Goal: Task Accomplishment & Management: Manage account settings

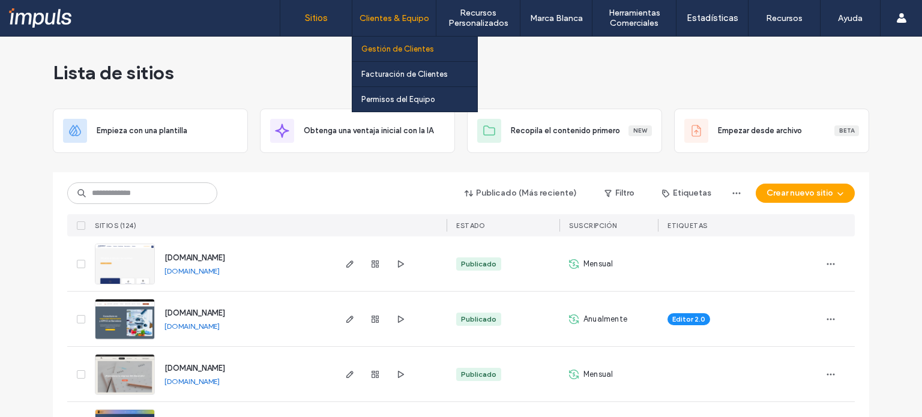
click at [373, 46] on label "Gestión de Clientes" at bounding box center [398, 48] width 73 height 9
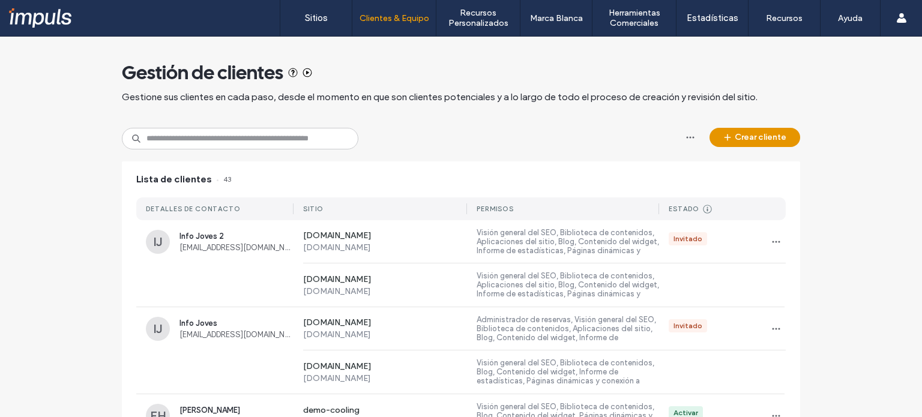
click at [738, 134] on button "Crear cliente" at bounding box center [755, 137] width 91 height 19
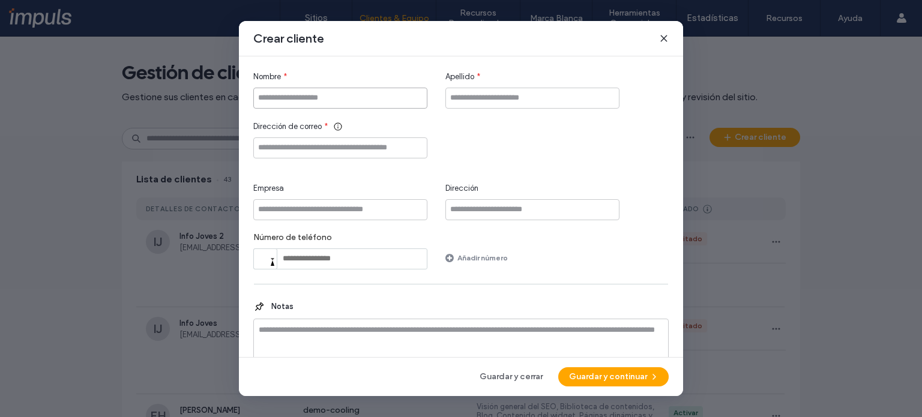
click at [372, 107] on input "Nombre" at bounding box center [340, 98] width 174 height 21
type input "*******"
type input "*"
click at [353, 142] on input "Dirección de correo" at bounding box center [340, 148] width 174 height 21
type input "****"
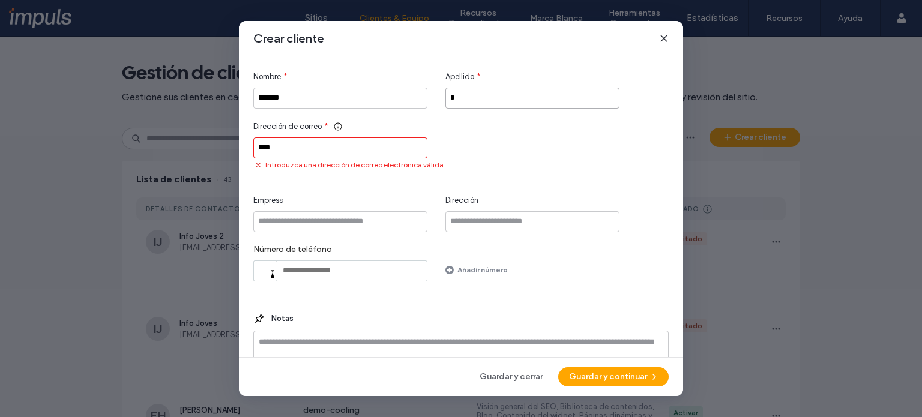
click at [470, 97] on input "*" at bounding box center [533, 98] width 174 height 21
type input "******"
click at [335, 153] on input "****" at bounding box center [340, 148] width 174 height 21
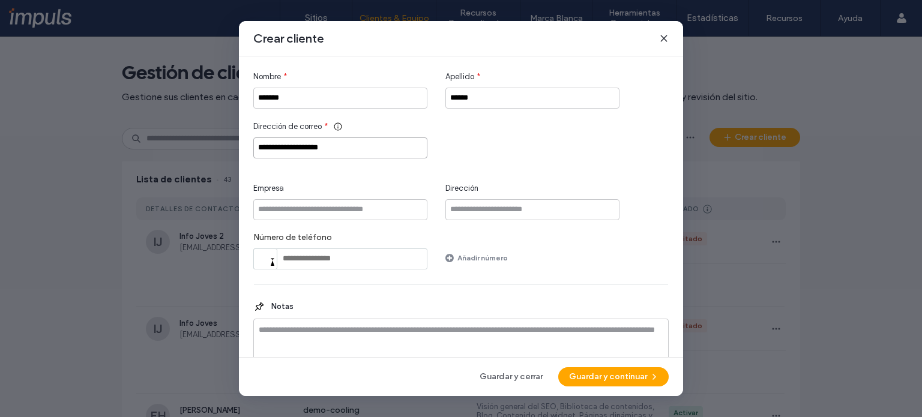
type input "**********"
click at [316, 202] on input "Empresa" at bounding box center [340, 209] width 174 height 21
type input "**********"
click at [497, 247] on label "Añadir número" at bounding box center [483, 257] width 50 height 21
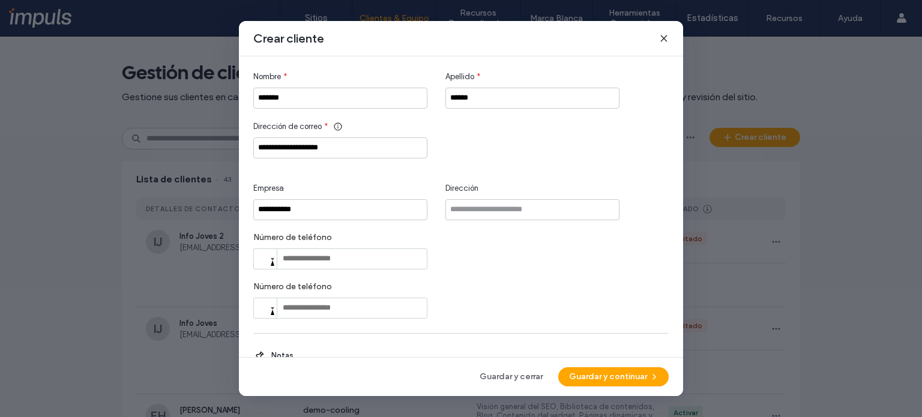
scroll to position [72, 0]
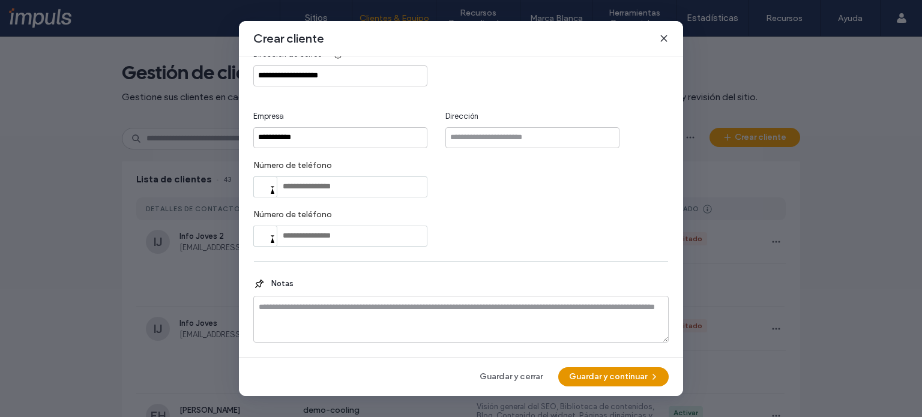
click at [595, 379] on button "Guardar y continuar" at bounding box center [614, 377] width 111 height 19
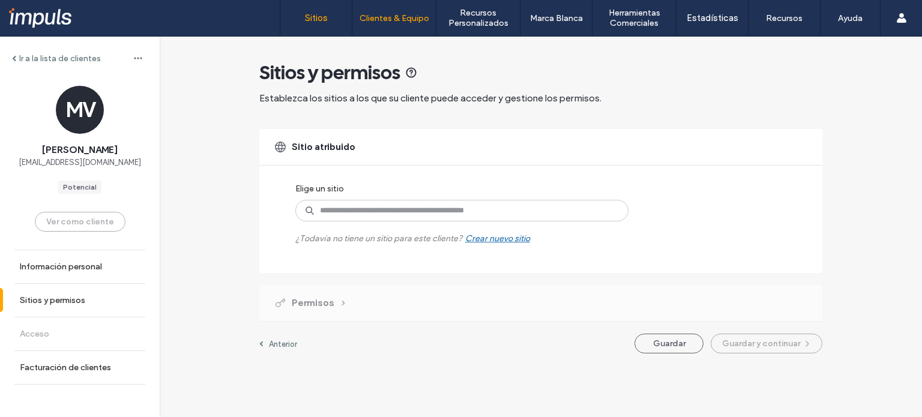
click at [324, 25] on link "Sitios" at bounding box center [315, 18] width 71 height 36
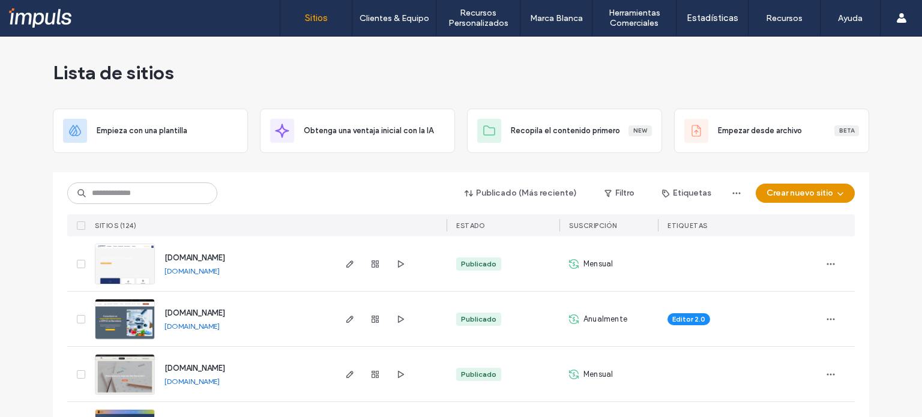
click at [805, 198] on button "Crear nuevo sitio" at bounding box center [805, 193] width 99 height 19
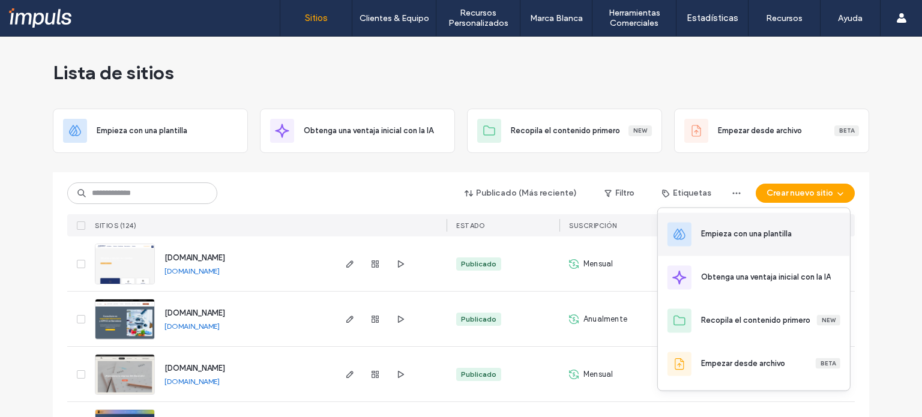
click at [807, 235] on div "Empieza con una plantilla" at bounding box center [770, 234] width 139 height 12
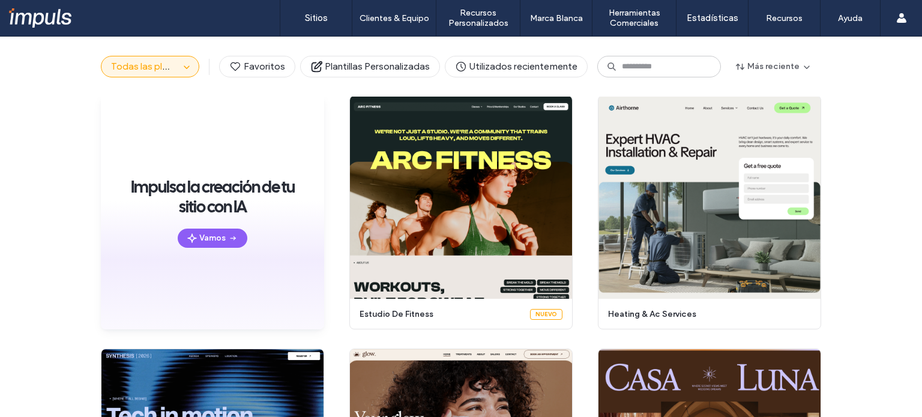
scroll to position [65, 0]
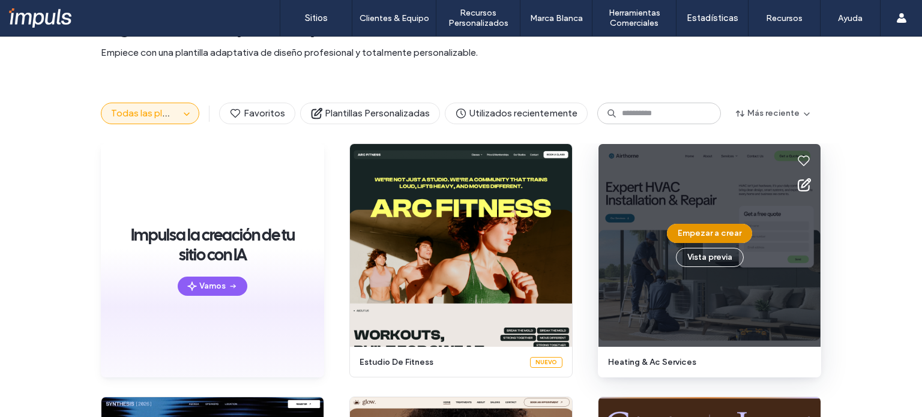
click at [713, 232] on button "Empezar a crear" at bounding box center [709, 233] width 85 height 19
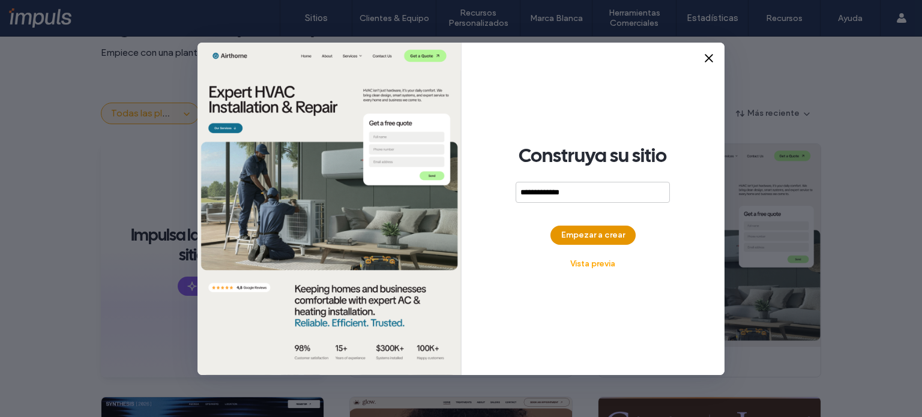
type input "**********"
click at [613, 228] on button "Empezar a crear" at bounding box center [593, 235] width 85 height 19
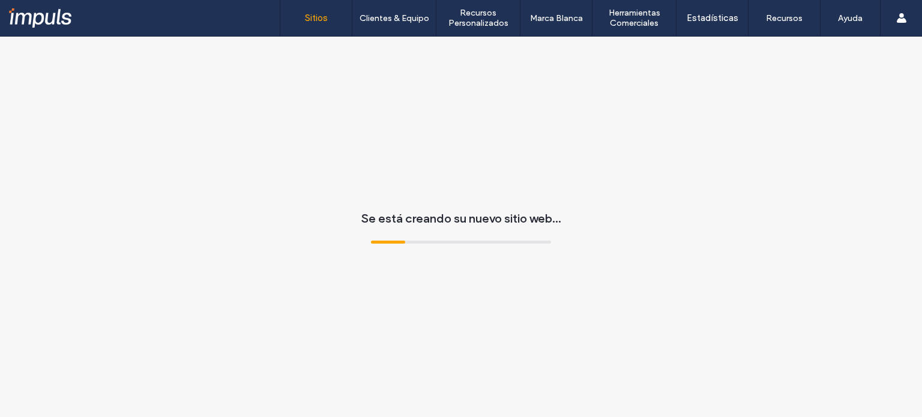
click at [318, 20] on label "Sitios" at bounding box center [316, 18] width 23 height 11
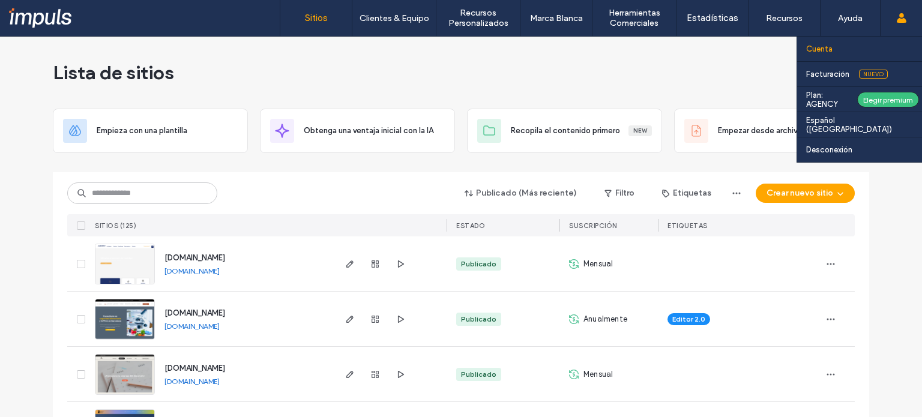
click at [823, 47] on label "Cuenta" at bounding box center [820, 48] width 26 height 9
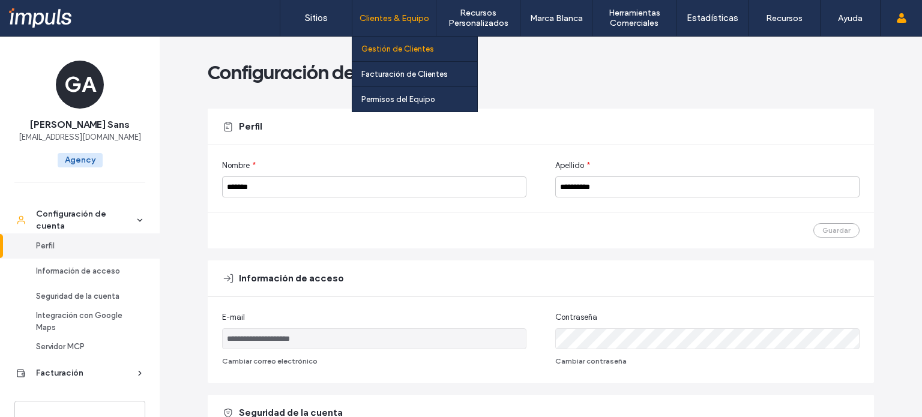
click at [381, 47] on label "Gestión de Clientes" at bounding box center [398, 48] width 73 height 9
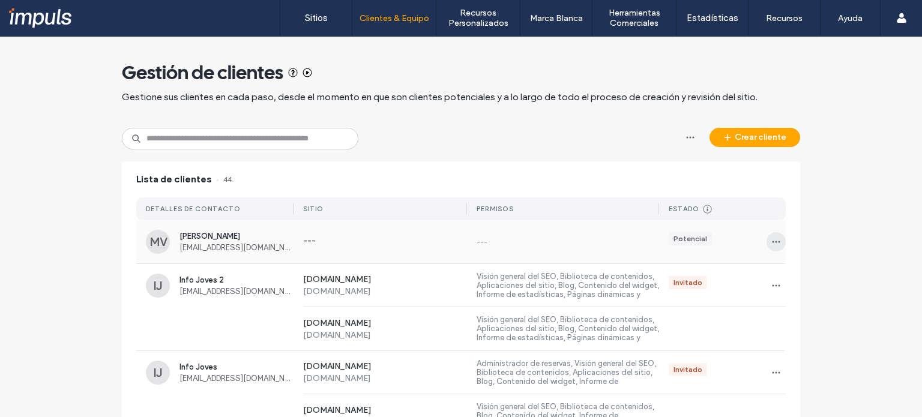
click at [772, 246] on icon "button" at bounding box center [777, 242] width 10 height 10
click at [515, 240] on label "---" at bounding box center [568, 242] width 183 height 9
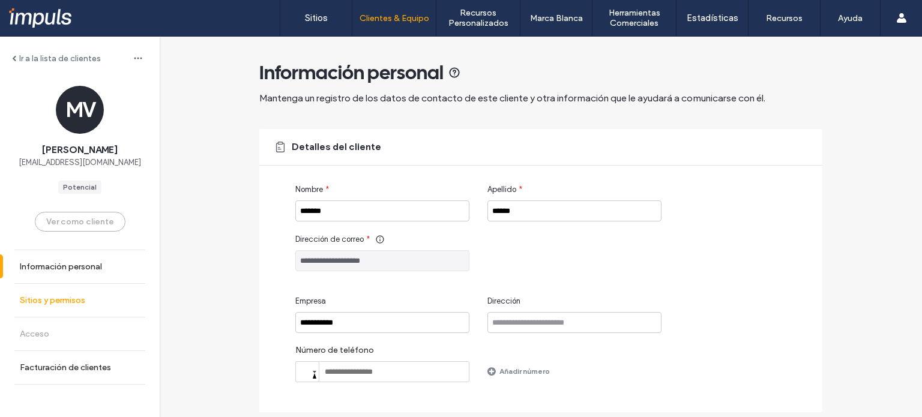
click at [92, 306] on link "Sitios y permisos" at bounding box center [80, 300] width 160 height 33
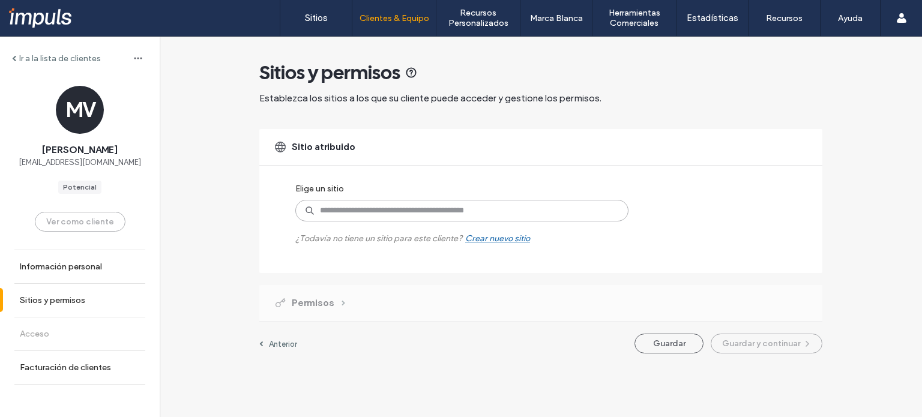
click at [388, 206] on input at bounding box center [461, 211] width 333 height 22
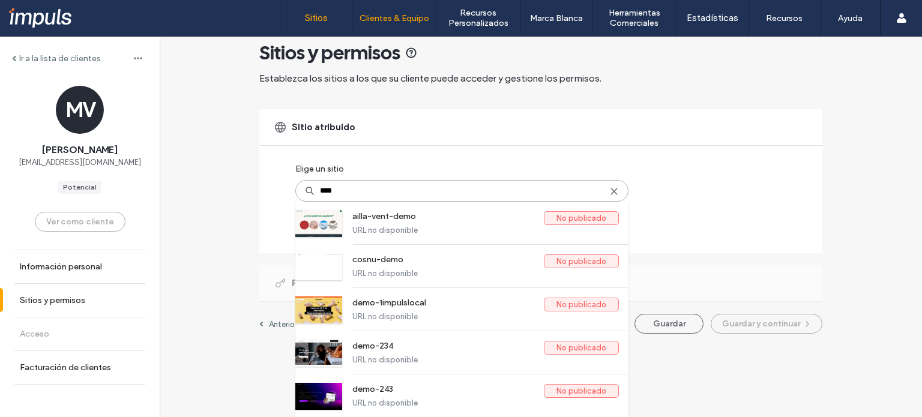
type input "****"
click at [324, 14] on label "Sitios" at bounding box center [316, 18] width 23 height 11
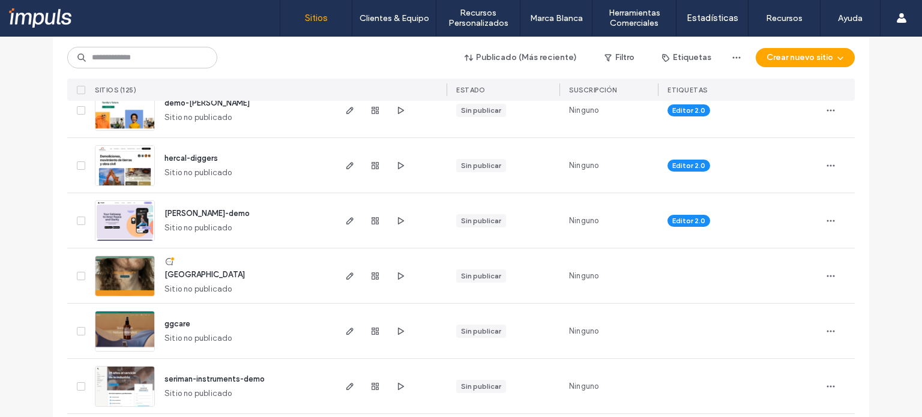
scroll to position [849, 0]
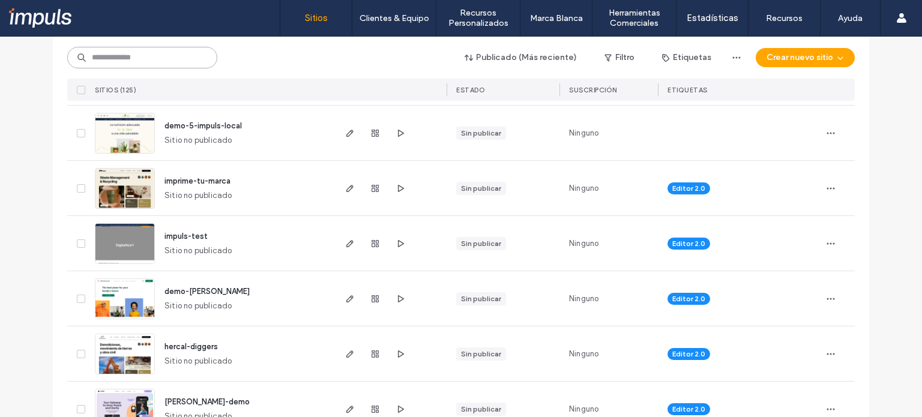
click at [132, 65] on input at bounding box center [142, 58] width 150 height 22
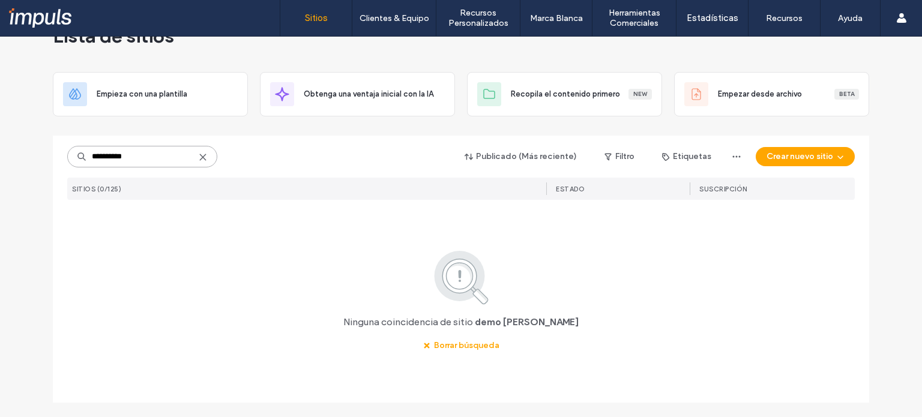
scroll to position [36, 0]
type input "**********"
click at [778, 154] on button "Crear nuevo sitio" at bounding box center [805, 157] width 99 height 19
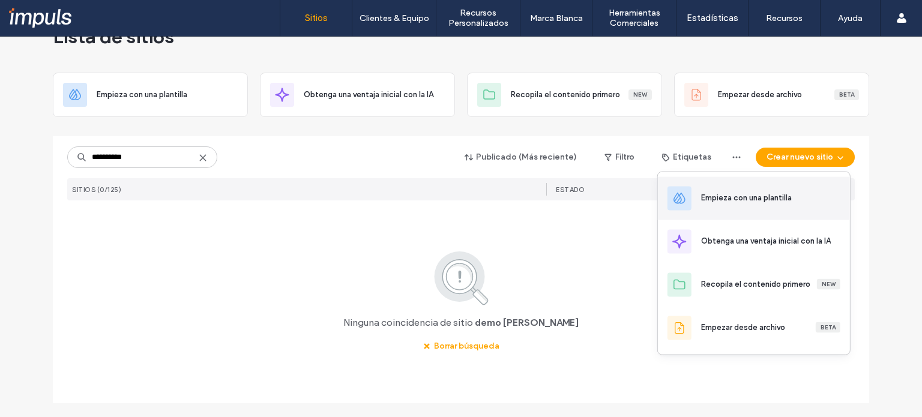
click at [744, 194] on div "Empieza con una plantilla" at bounding box center [746, 198] width 91 height 12
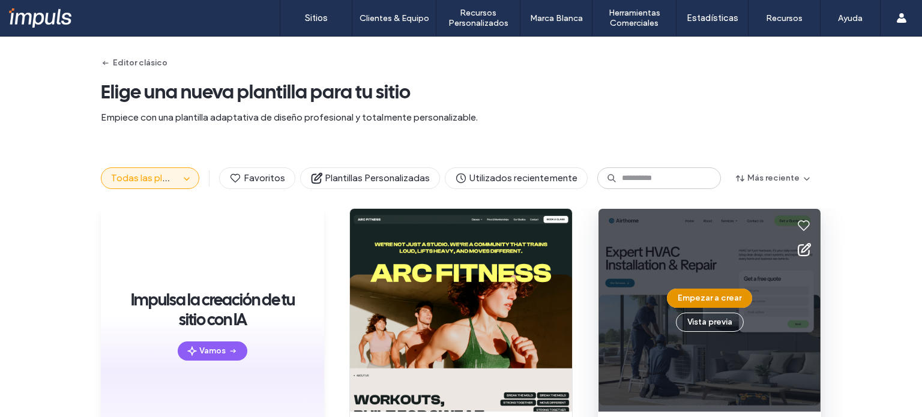
click at [701, 295] on button "Empezar a crear" at bounding box center [709, 298] width 85 height 19
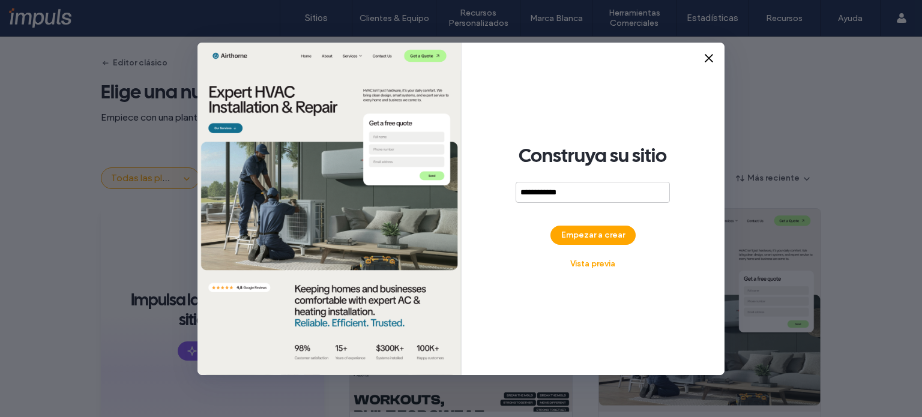
click at [540, 190] on input "**********" at bounding box center [593, 192] width 154 height 21
type input "**********"
click at [578, 231] on button "Empezar a crear" at bounding box center [593, 235] width 85 height 19
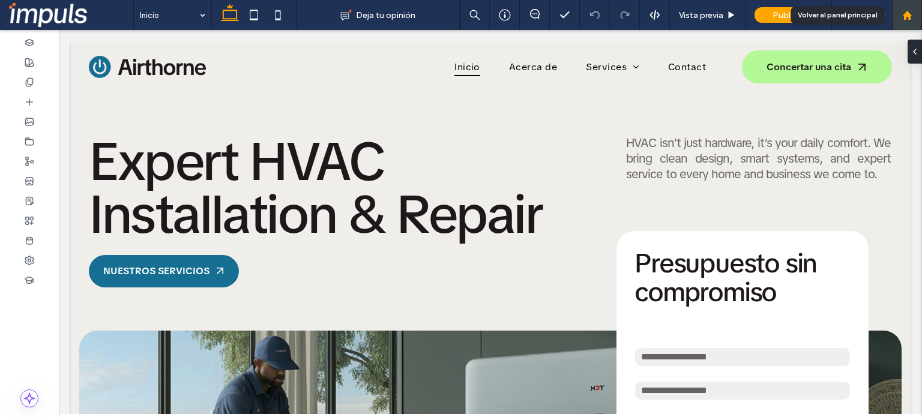
click at [910, 21] on div at bounding box center [907, 15] width 30 height 30
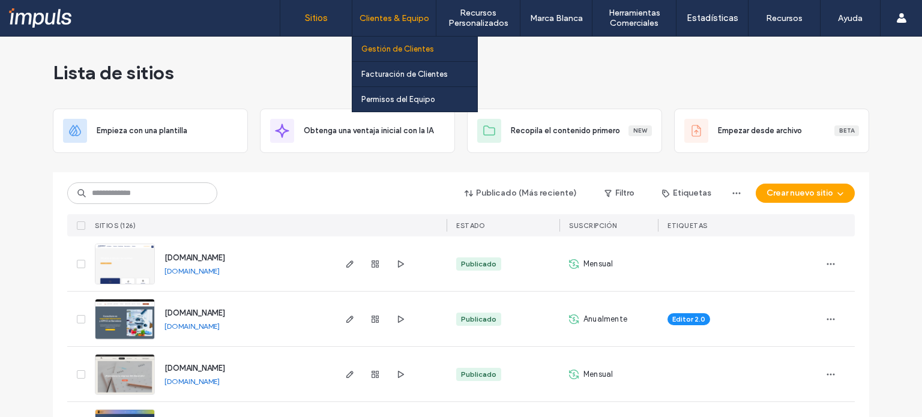
click at [388, 47] on label "Gestión de Clientes" at bounding box center [398, 48] width 73 height 9
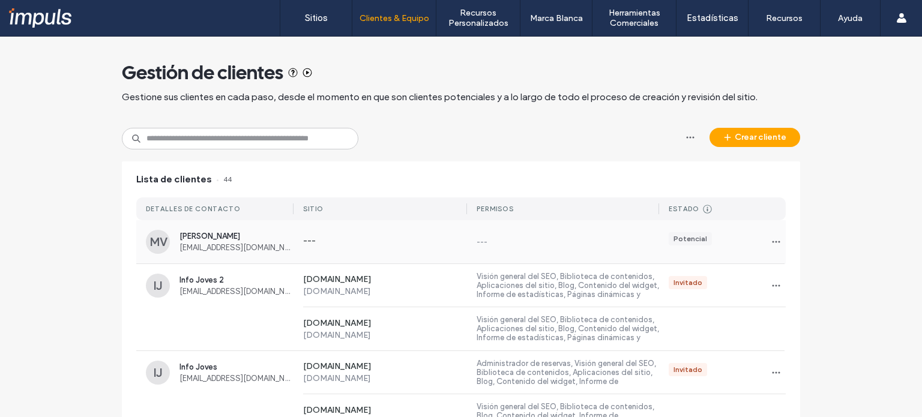
click at [716, 234] on div "Potencial" at bounding box center [722, 241] width 127 height 19
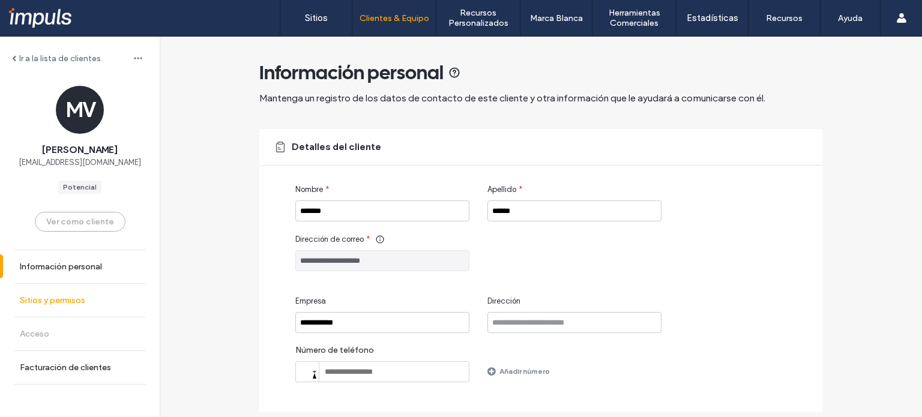
click at [67, 309] on link "Sitios y permisos" at bounding box center [80, 300] width 160 height 33
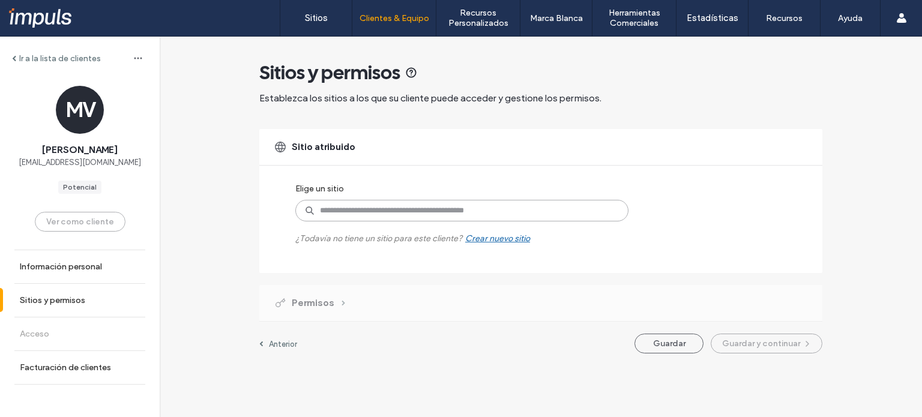
click at [353, 207] on input at bounding box center [461, 211] width 333 height 22
paste input "**********"
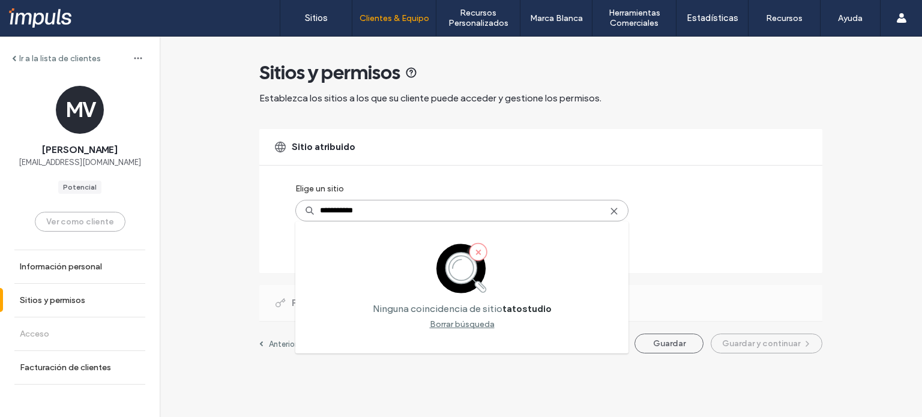
type input "**********"
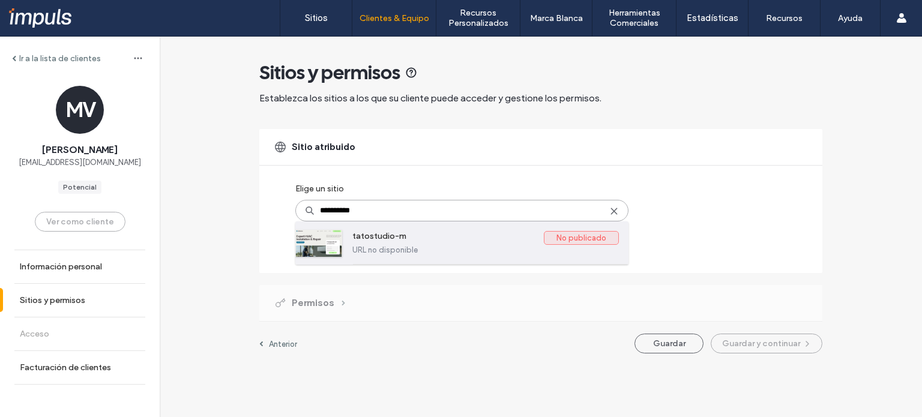
click at [401, 251] on label "URL no disponible" at bounding box center [486, 250] width 267 height 9
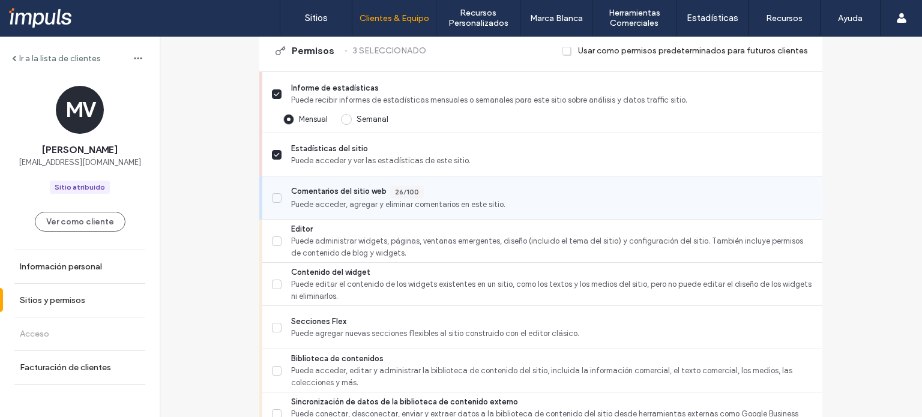
scroll to position [322, 0]
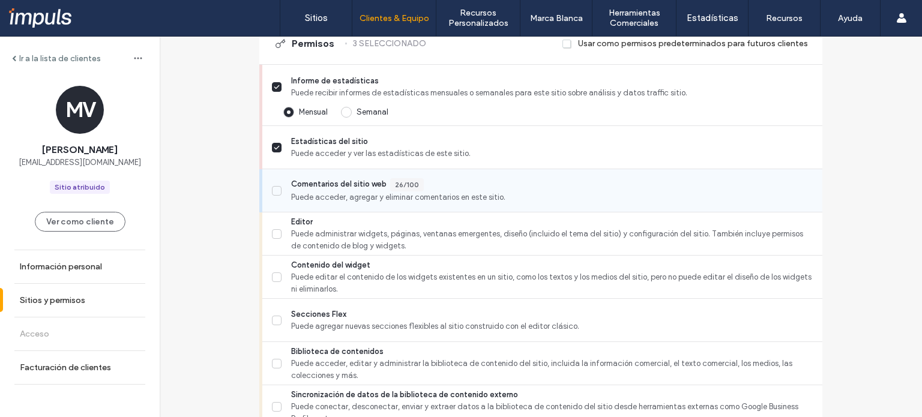
click at [285, 199] on label "Comentarios del sitio web 26/100 Puede acceder, agregar y eliminar comentarios …" at bounding box center [542, 190] width 541 height 25
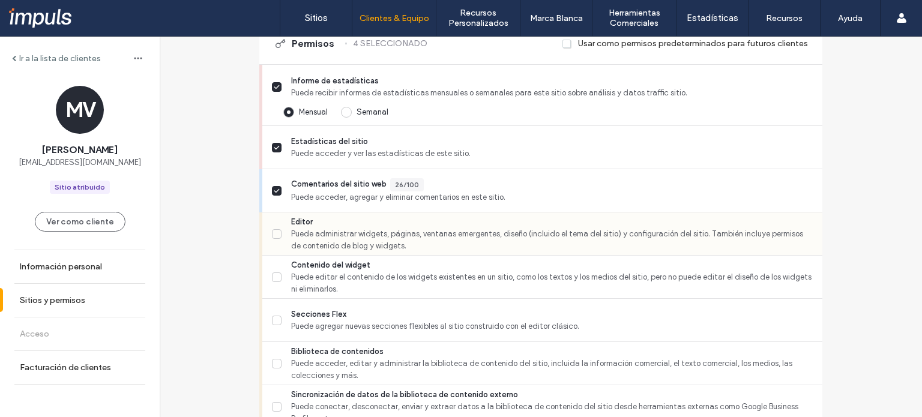
click at [280, 246] on label "Editor Puede administrar widgets, páginas, ventanas emergentes, diseño (incluid…" at bounding box center [542, 234] width 541 height 36
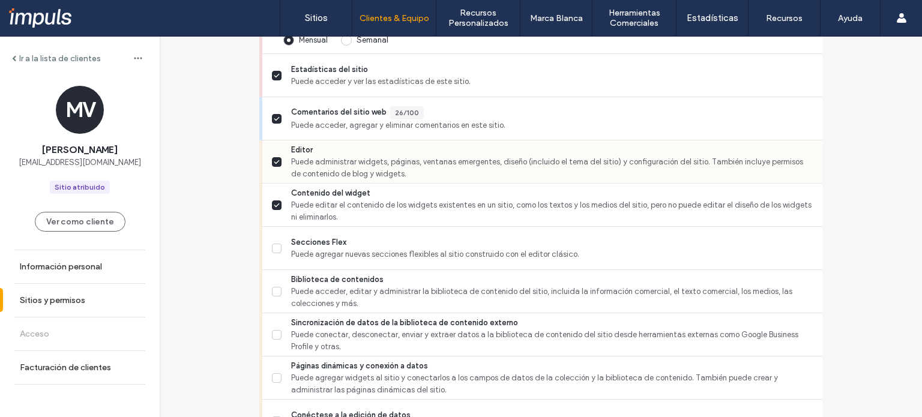
scroll to position [398, 0]
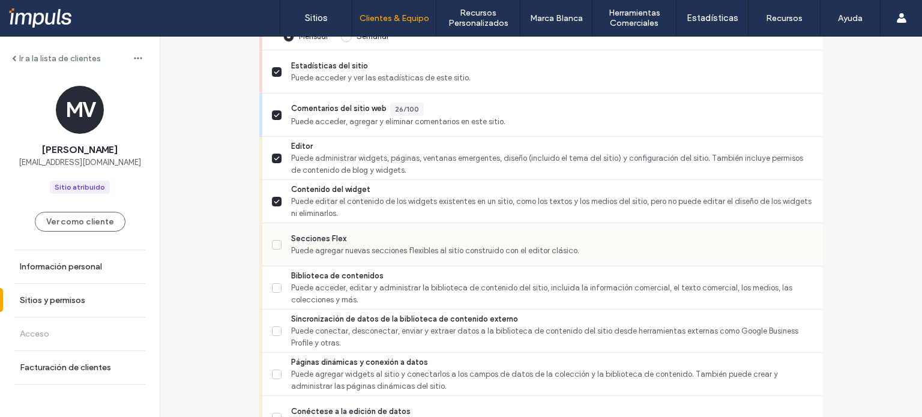
click at [405, 243] on span "Secciones Flex" at bounding box center [552, 239] width 522 height 12
click at [350, 298] on span "Puede acceder, editar y administrar la biblioteca de contenido del sitio, inclu…" at bounding box center [552, 294] width 522 height 24
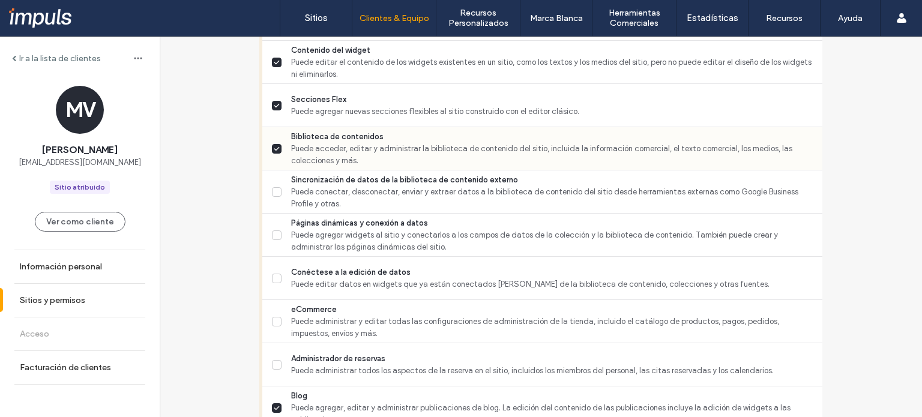
scroll to position [538, 0]
click at [344, 204] on span "Puede conectar, desconectar, enviar y extraer datos a la biblioteca de contenid…" at bounding box center [552, 197] width 522 height 24
click at [345, 224] on span "Páginas dinámicas y conexión a datos" at bounding box center [552, 222] width 522 height 12
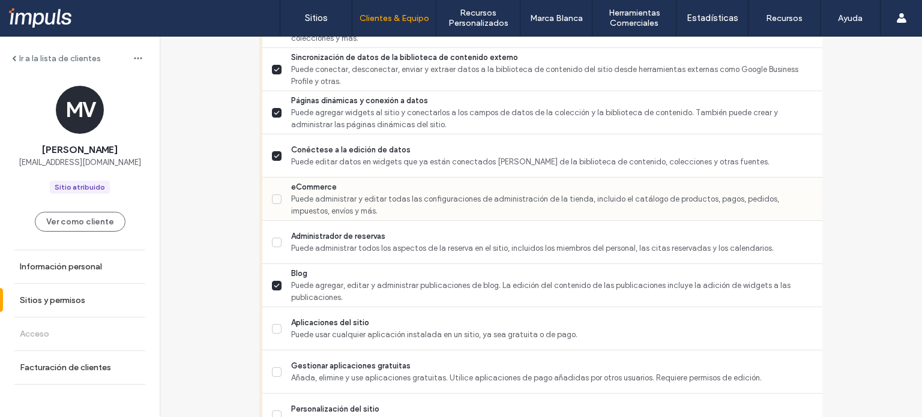
scroll to position [661, 0]
click at [344, 202] on span "Puede administrar y editar todas las configuraciones de administración de la ti…" at bounding box center [552, 204] width 522 height 24
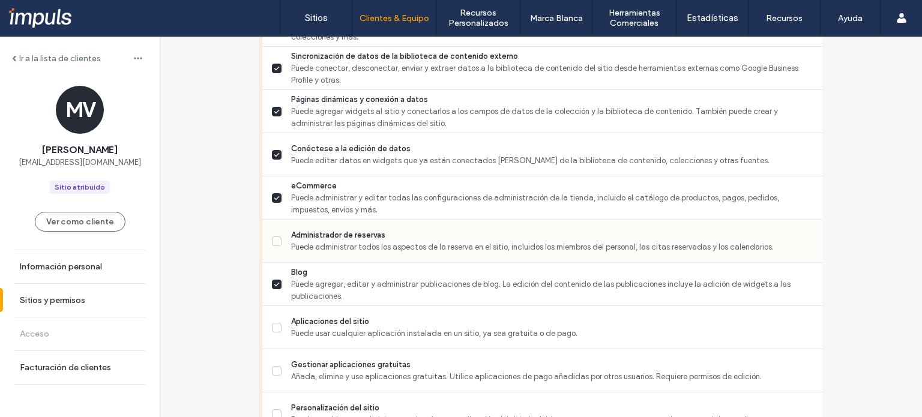
click at [333, 236] on span "Administrador de reservas" at bounding box center [552, 235] width 522 height 12
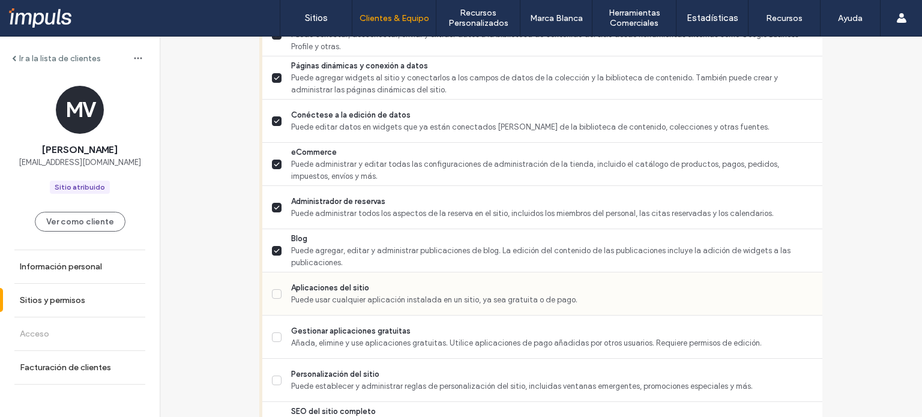
click at [324, 307] on div "Aplicaciones del sitio Puede usar cualquier aplicación instalada en un sitio, y…" at bounding box center [547, 294] width 551 height 43
click at [324, 338] on span "Añada, elimine y use aplicaciones gratuitas. Utilice aplicaciones de pago añadi…" at bounding box center [552, 344] width 522 height 12
click at [323, 295] on span "Puede usar cualquier aplicación instalada en un sitio, ya sea gratuita o de pag…" at bounding box center [552, 300] width 522 height 12
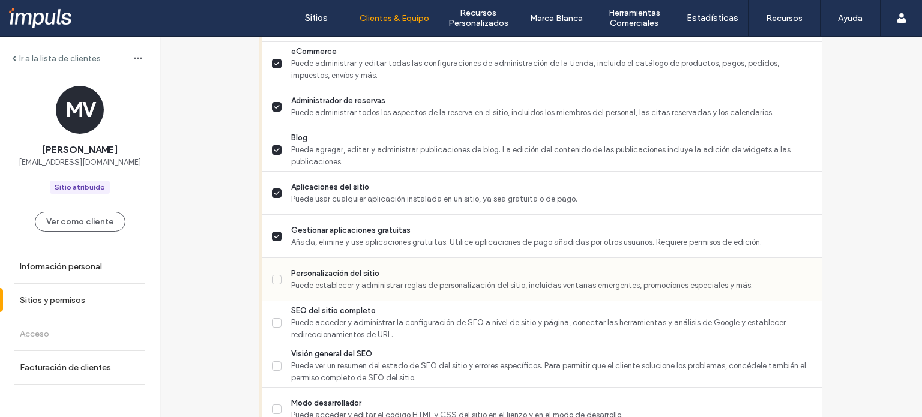
scroll to position [798, 0]
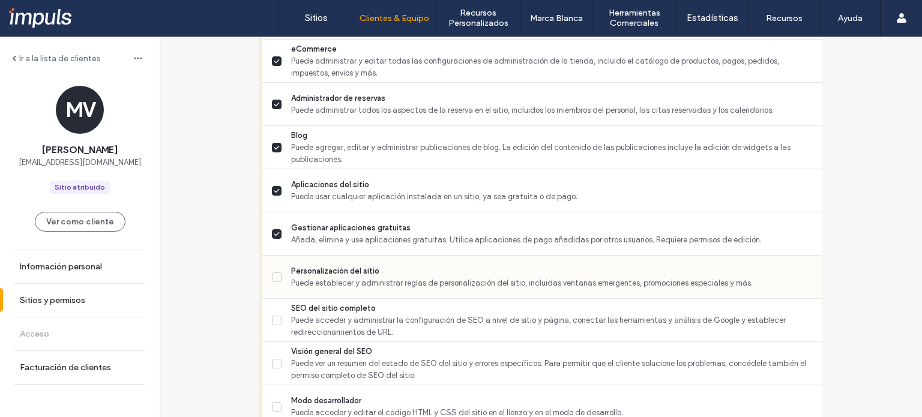
click at [298, 265] on span "Personalización del sitio" at bounding box center [552, 271] width 522 height 12
click at [298, 317] on span "Puede acceder y administrar la configuración de SEO a nivel de sitio y página, …" at bounding box center [552, 327] width 522 height 24
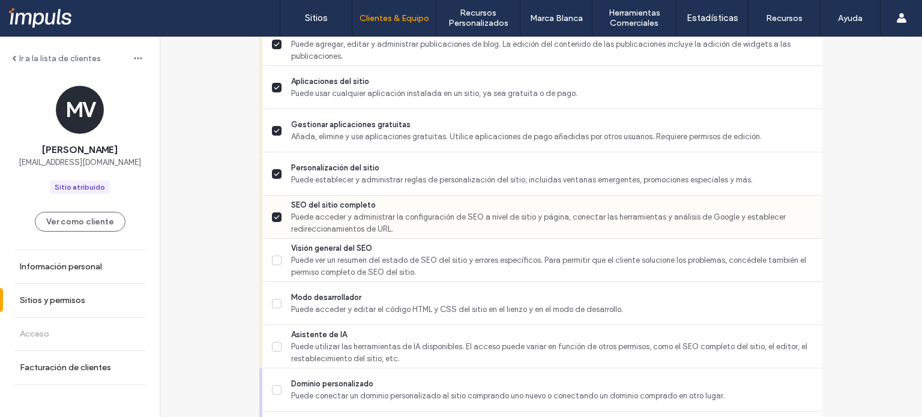
scroll to position [903, 0]
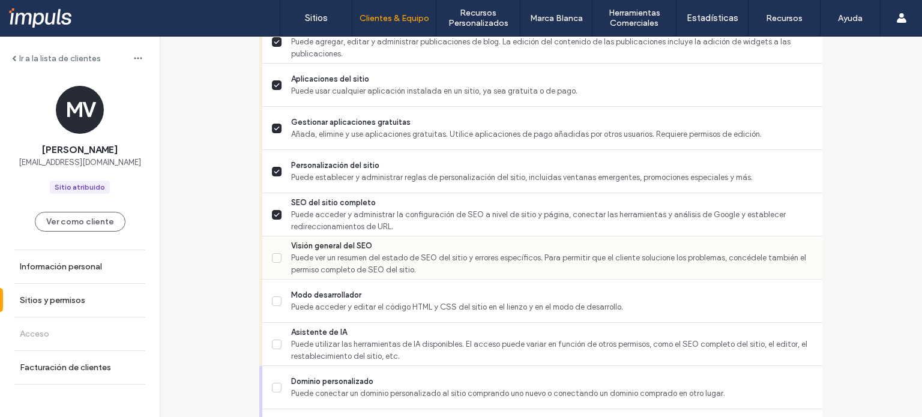
click at [381, 262] on span "Puede ver un resumen del estado de SEO del sitio y errores específicos. Para pe…" at bounding box center [552, 264] width 522 height 24
click at [353, 311] on span "Puede acceder y editar el código HTML y CSS del sitio en el lienzo y en el modo…" at bounding box center [552, 307] width 522 height 12
click at [341, 339] on span "Puede utilizar las herramientas de IA disponibles. El acceso puede variar en fu…" at bounding box center [552, 351] width 522 height 24
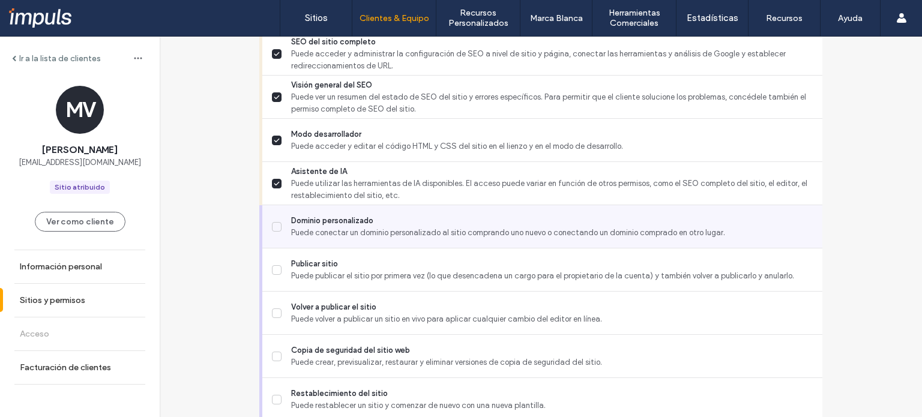
scroll to position [1111, 0]
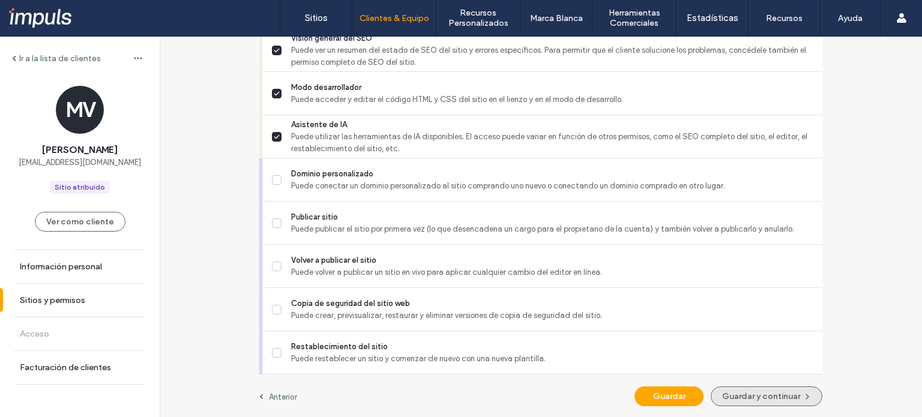
click at [761, 392] on button "Guardar y continuar" at bounding box center [767, 397] width 112 height 20
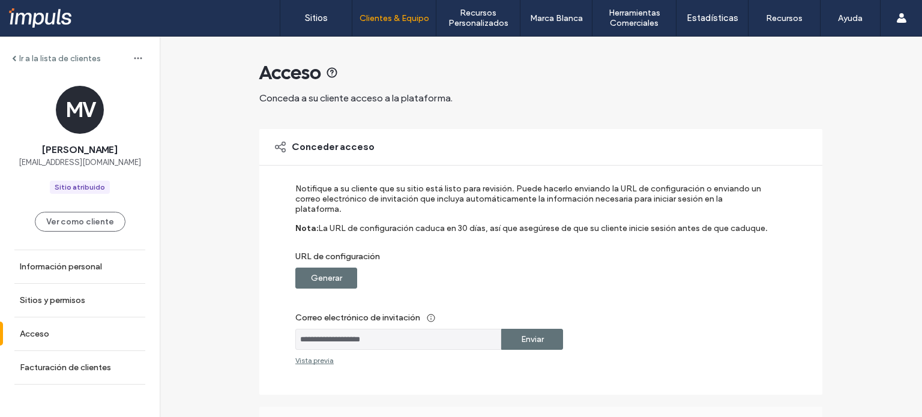
click at [524, 329] on label "Enviar" at bounding box center [532, 340] width 23 height 22
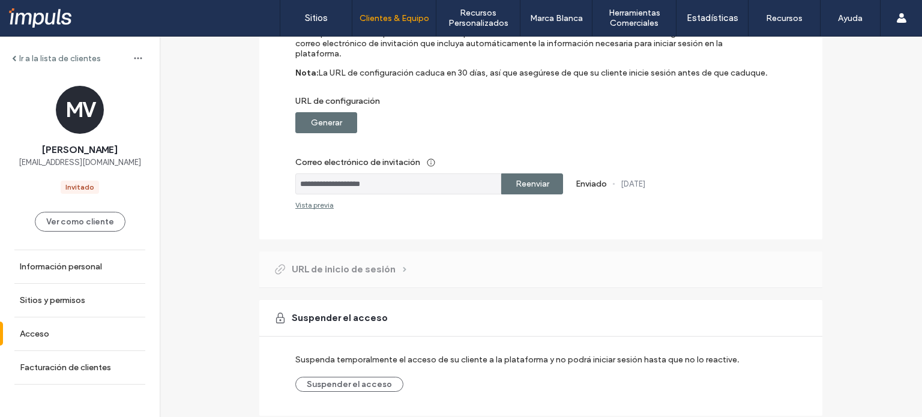
scroll to position [168, 0]
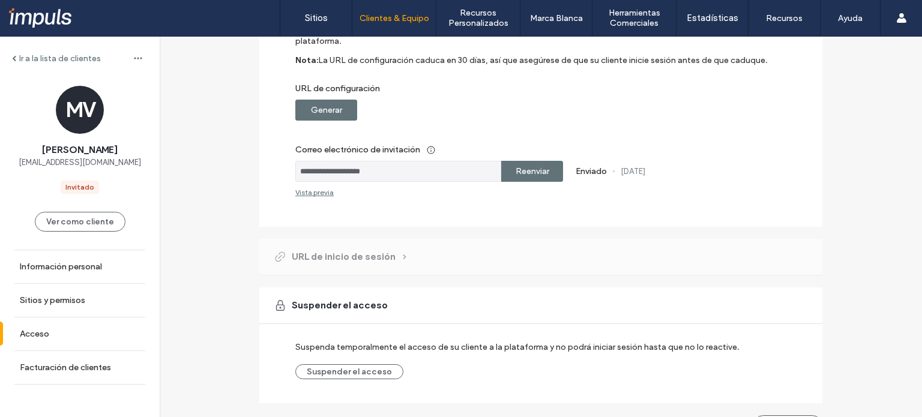
click at [321, 188] on div "Vista previa" at bounding box center [314, 192] width 38 height 9
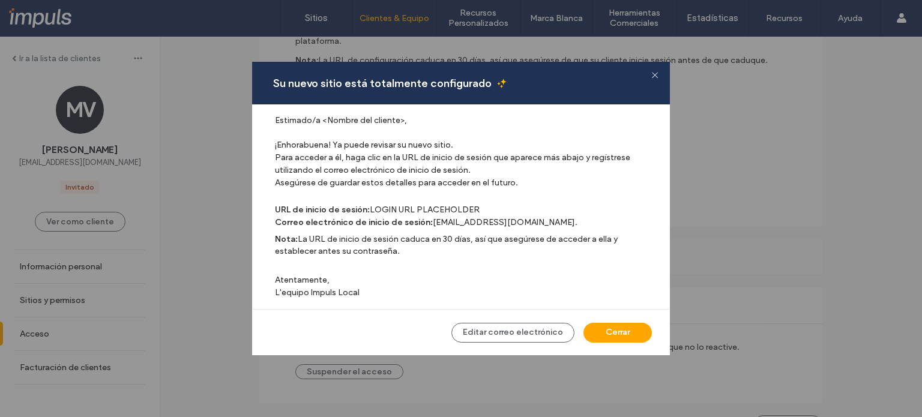
click at [315, 144] on label "¡Enhorabuena! Ya puede revisar su nuevo sitio. Para acceder a él, haga clic en …" at bounding box center [466, 164] width 383 height 50
click at [439, 192] on div "¡Enhorabuena! Ya puede revisar su nuevo sitio. Para acceder a él, haga clic en …" at bounding box center [466, 165] width 383 height 78
click at [654, 79] on div "Su nuevo sitio está totalmente configurado" at bounding box center [461, 83] width 418 height 43
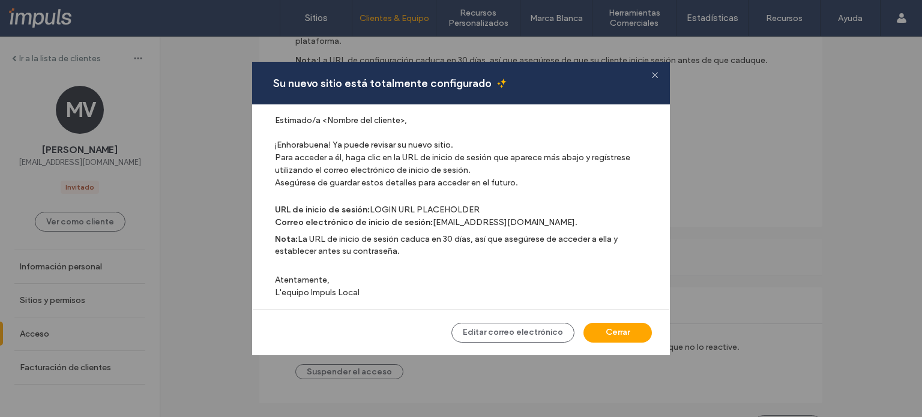
click at [654, 74] on icon at bounding box center [654, 74] width 7 height 7
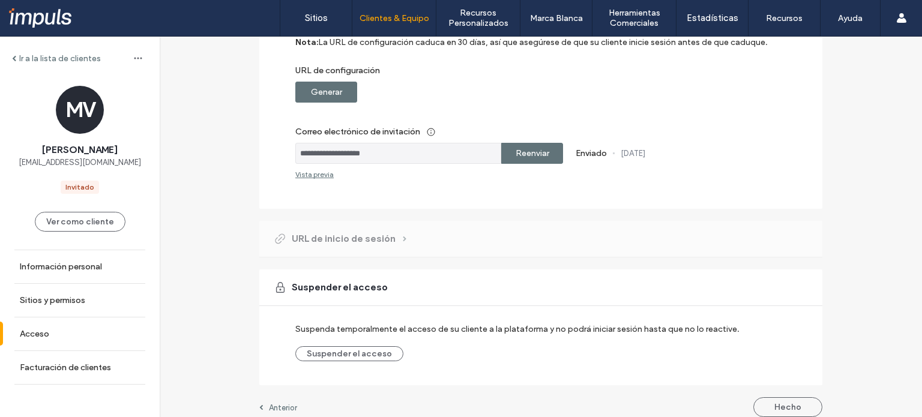
scroll to position [186, 0]
click at [91, 305] on link "Sitios y permisos" at bounding box center [80, 300] width 160 height 33
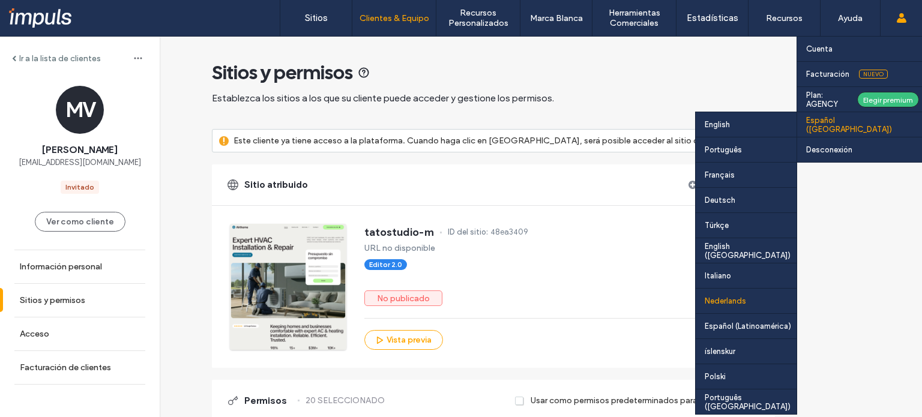
click at [748, 304] on div "Nederlands" at bounding box center [746, 300] width 101 height 25
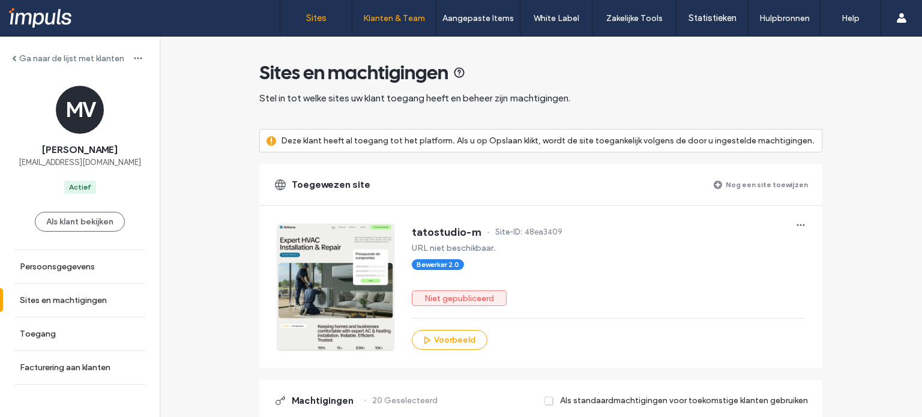
click at [312, 27] on link "Sites" at bounding box center [315, 18] width 71 height 36
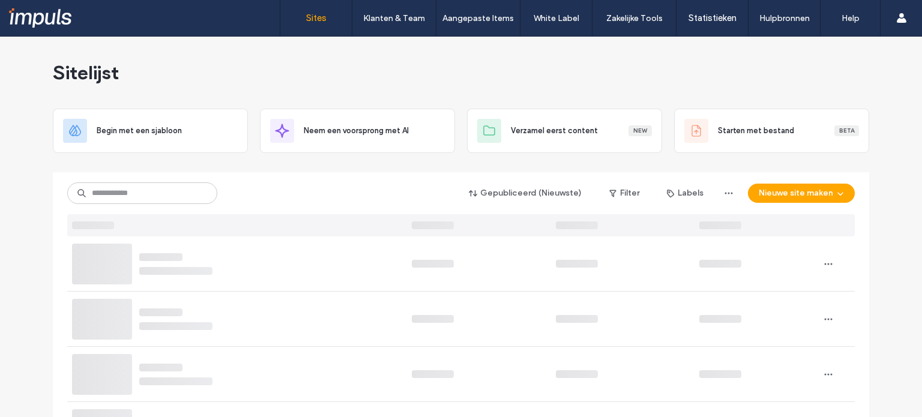
scroll to position [48, 0]
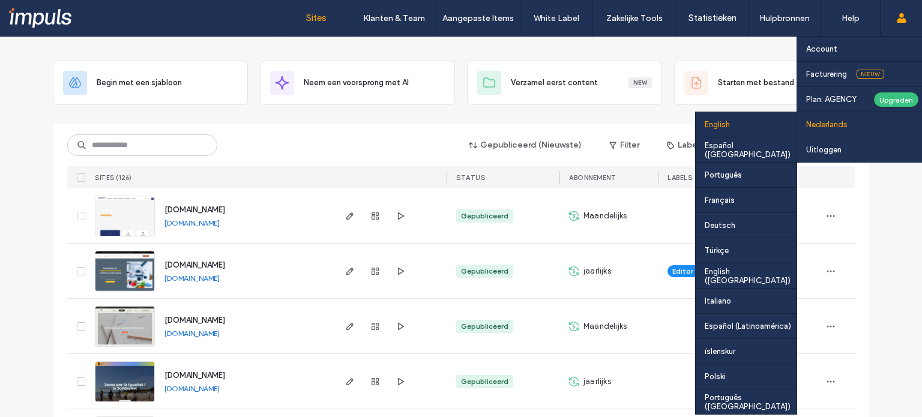
click at [722, 129] on div "English" at bounding box center [746, 124] width 101 height 25
